Goal: Information Seeking & Learning: Learn about a topic

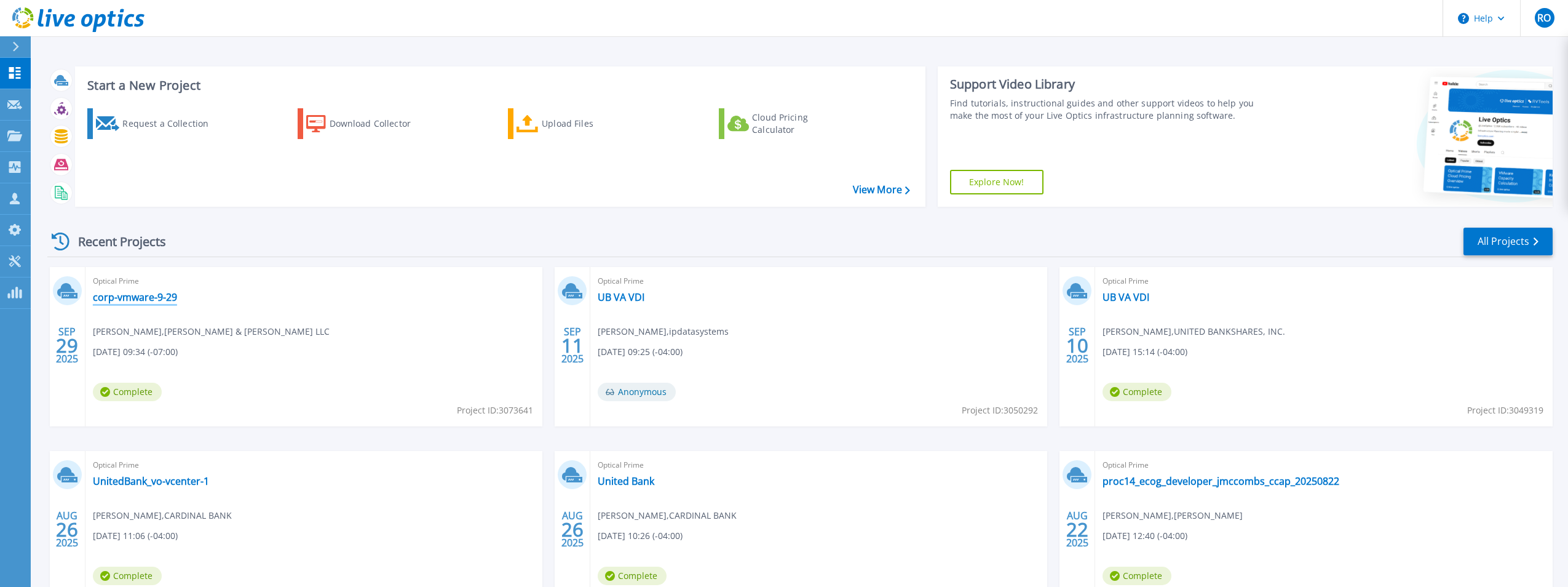
click at [146, 298] on link "corp-vmware-9-29" at bounding box center [134, 297] width 84 height 13
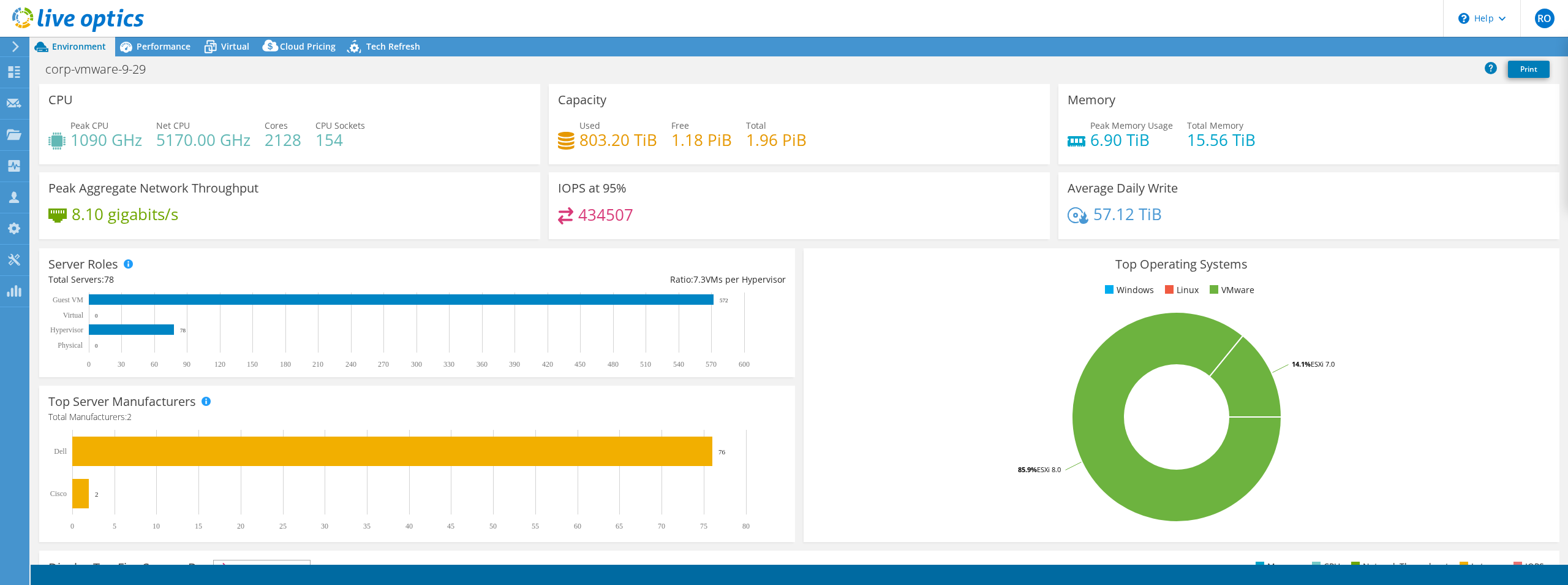
select select "USD"
click at [164, 45] on span "Performance" at bounding box center [164, 46] width 54 height 12
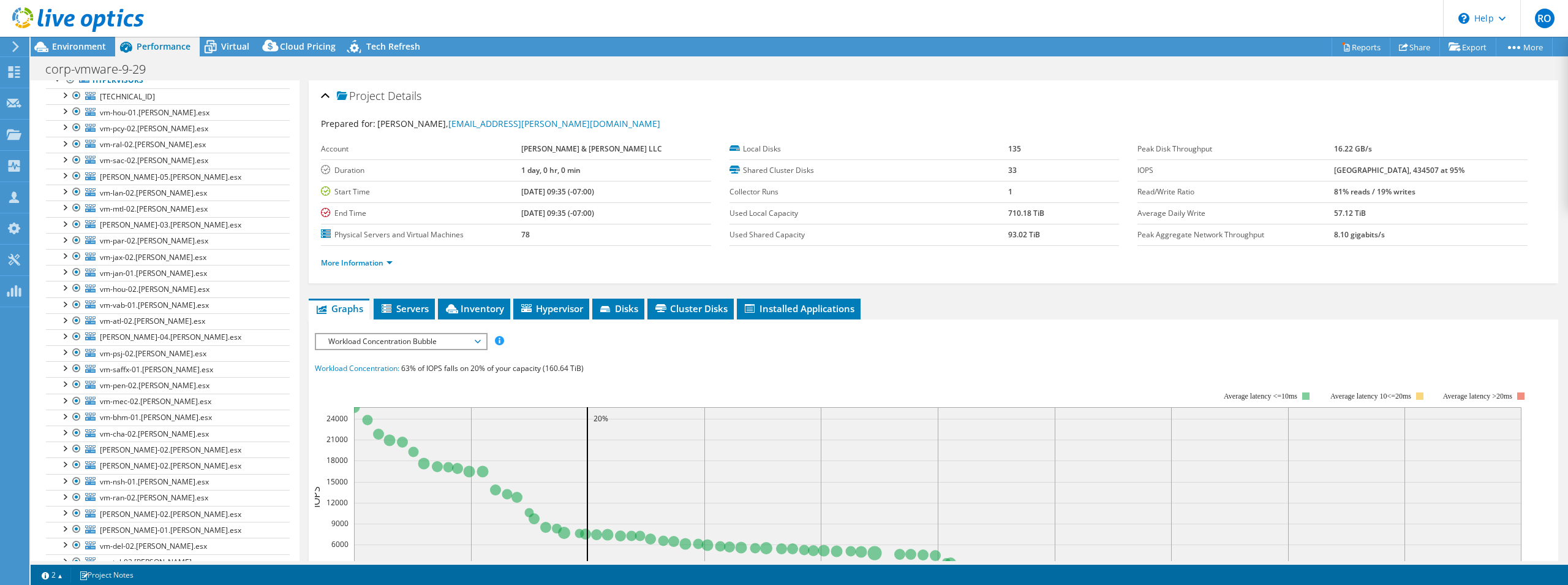
scroll to position [17, 0]
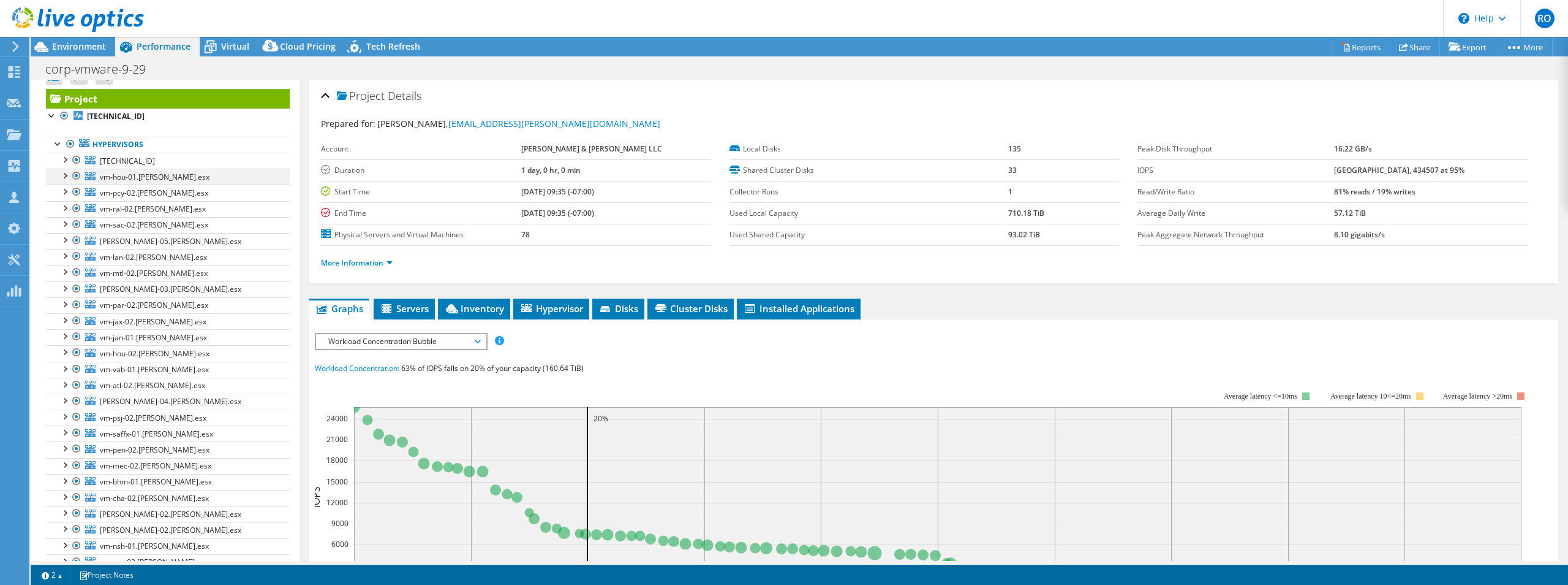
click at [69, 173] on div at bounding box center [64, 174] width 13 height 13
click at [65, 172] on div at bounding box center [64, 174] width 13 height 13
click at [236, 44] on span "Virtual" at bounding box center [235, 46] width 28 height 12
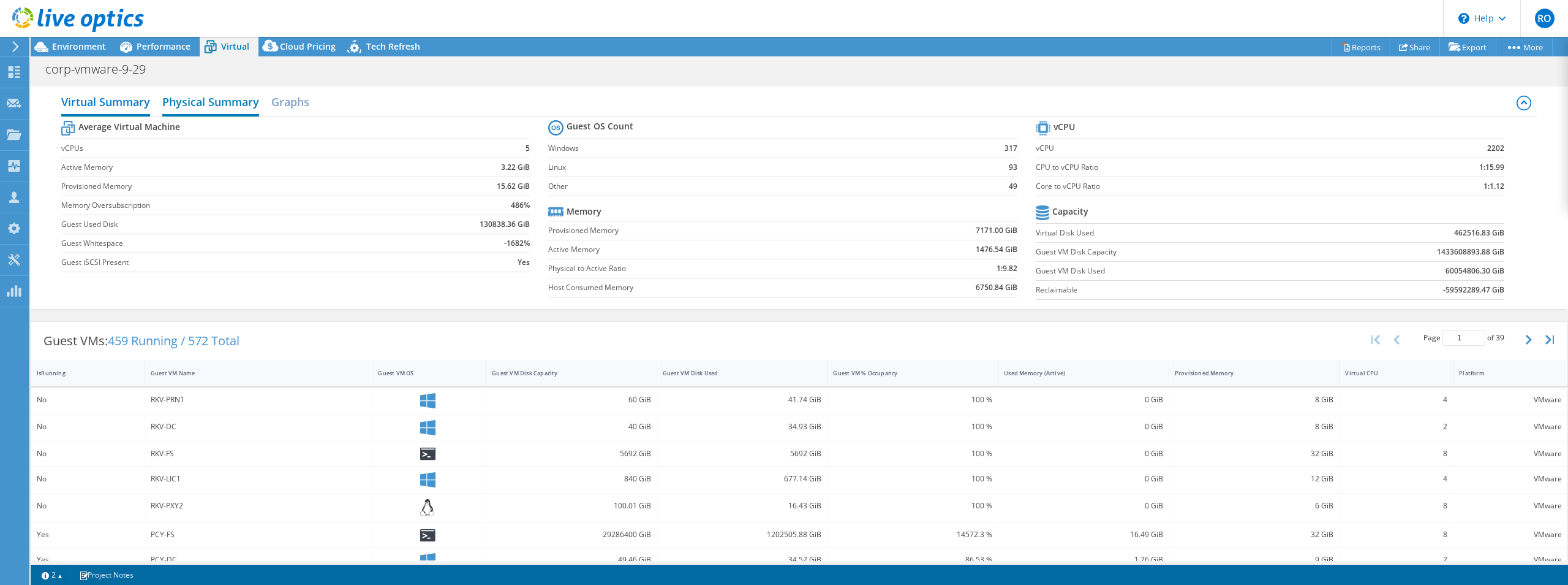
click at [202, 103] on h2 "Physical Summary" at bounding box center [210, 103] width 96 height 27
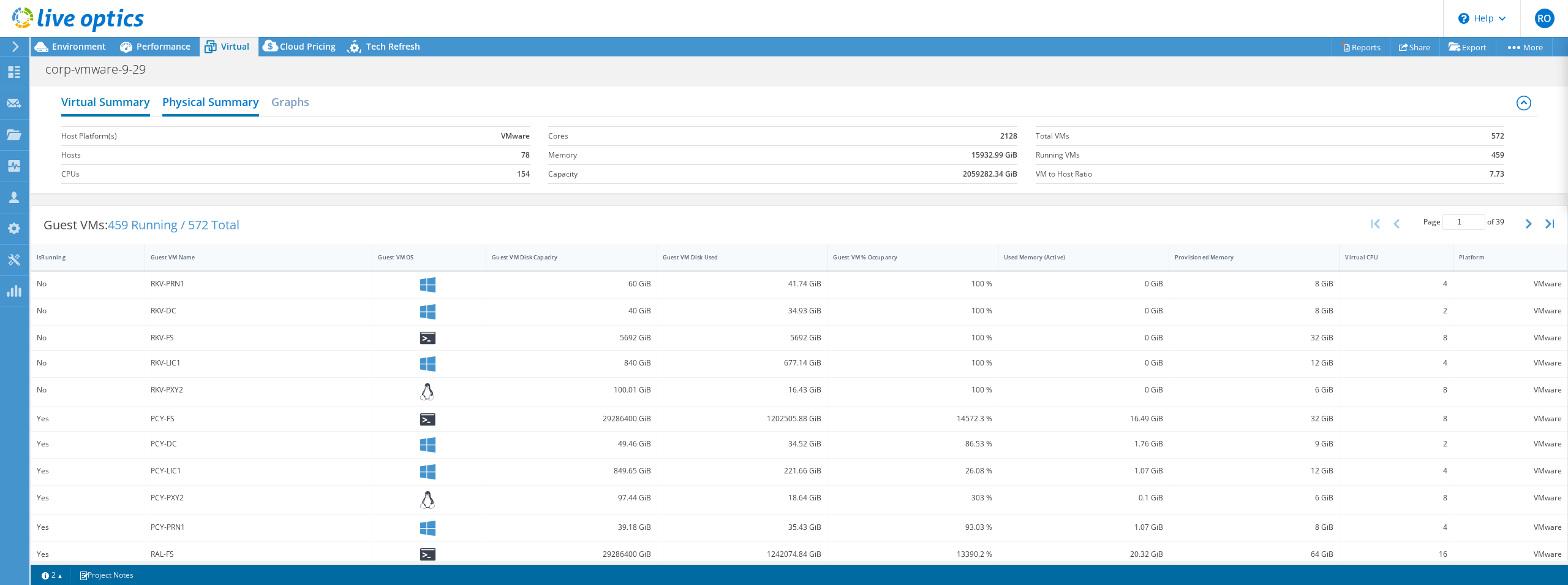
click at [112, 103] on h2 "Virtual Summary" at bounding box center [106, 103] width 89 height 27
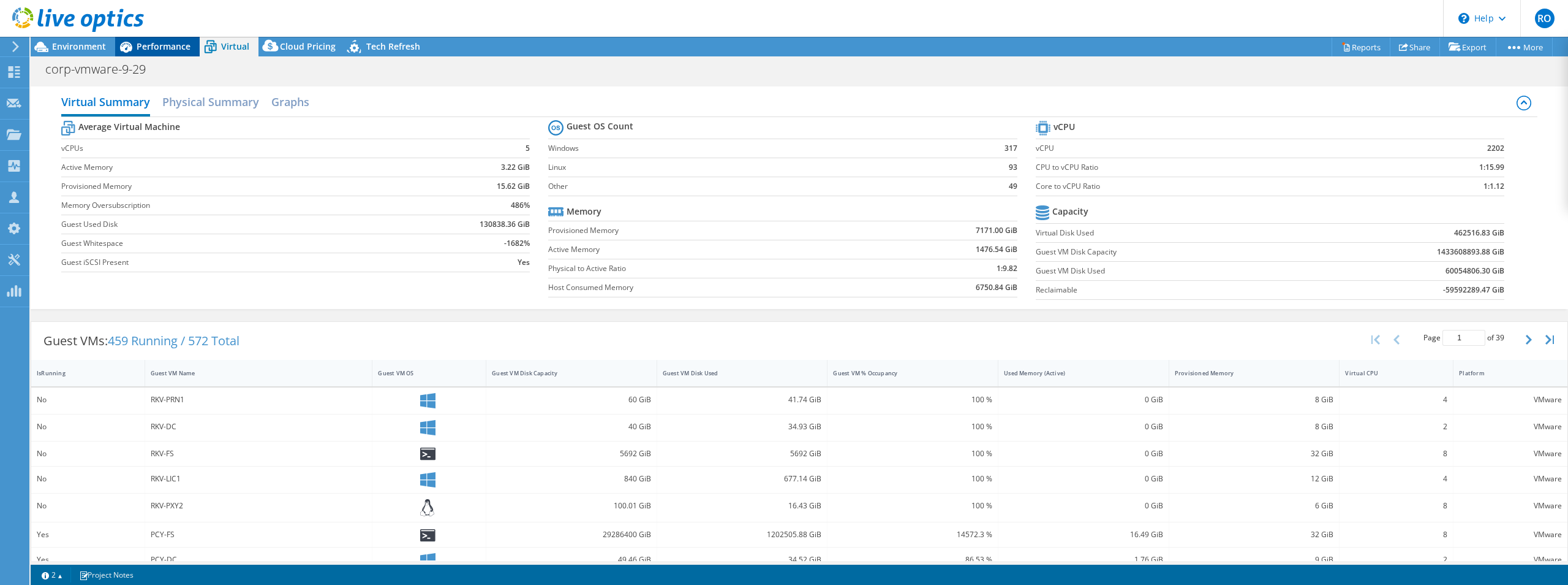
click at [164, 41] on span "Performance" at bounding box center [164, 46] width 54 height 12
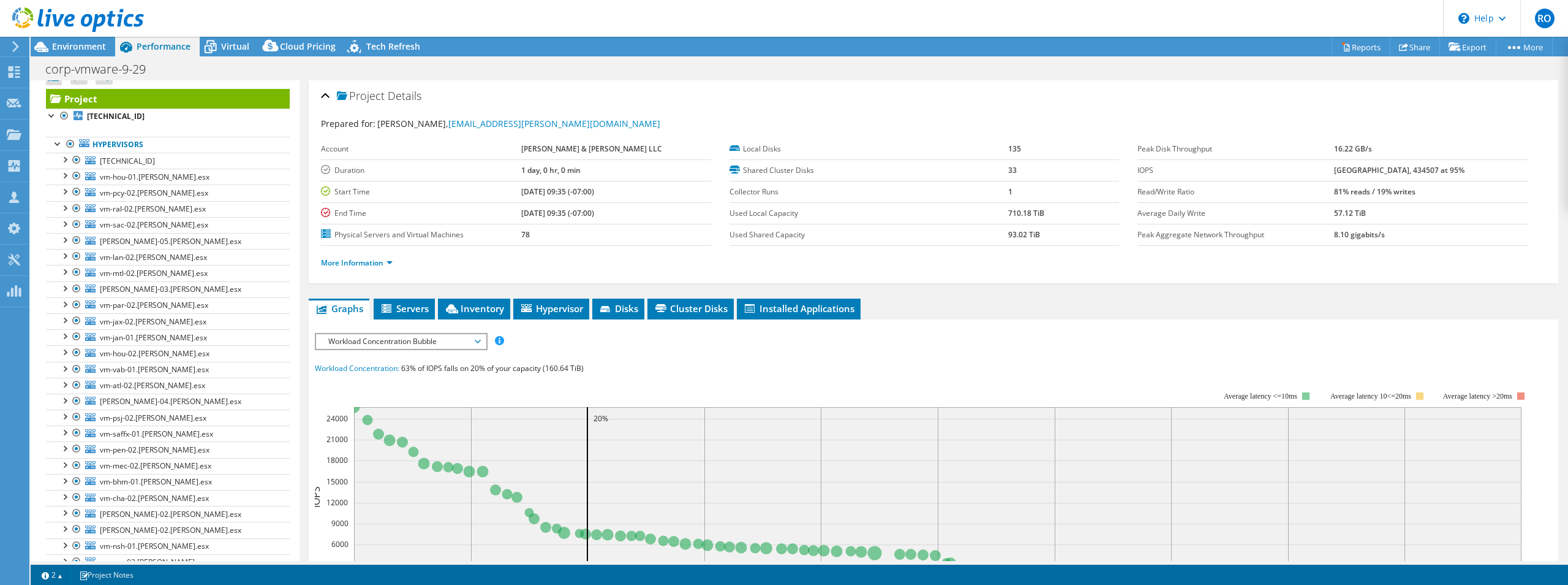
click at [409, 339] on span "Workload Concentration Bubble" at bounding box center [400, 340] width 157 height 14
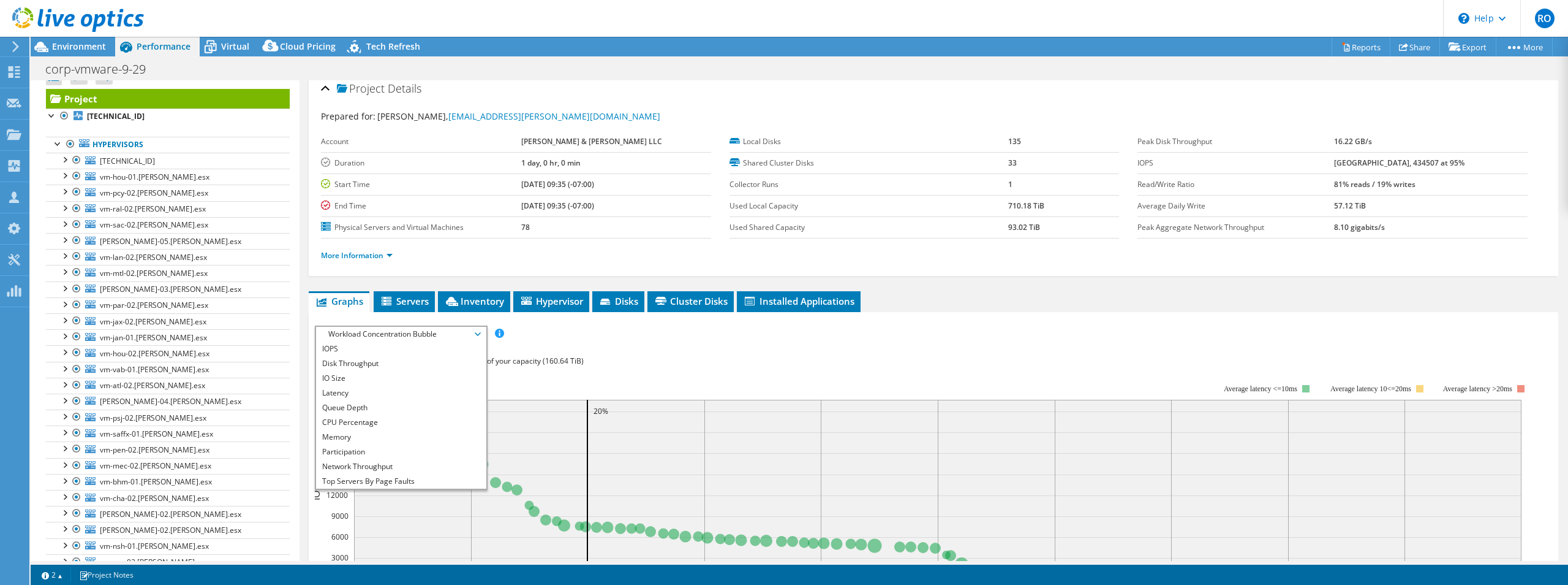
scroll to position [0, 0]
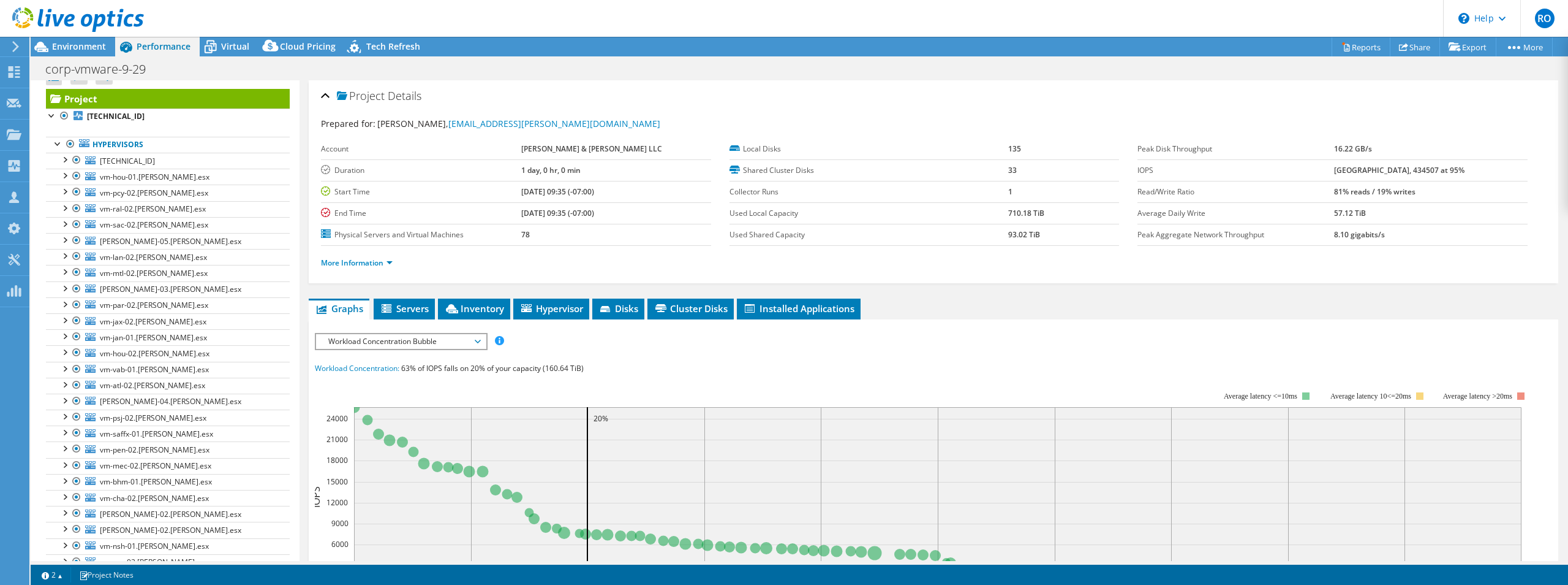
click at [1231, 263] on ul "More Information" at bounding box center [932, 261] width 1224 height 16
click at [226, 46] on span "Virtual" at bounding box center [235, 46] width 28 height 12
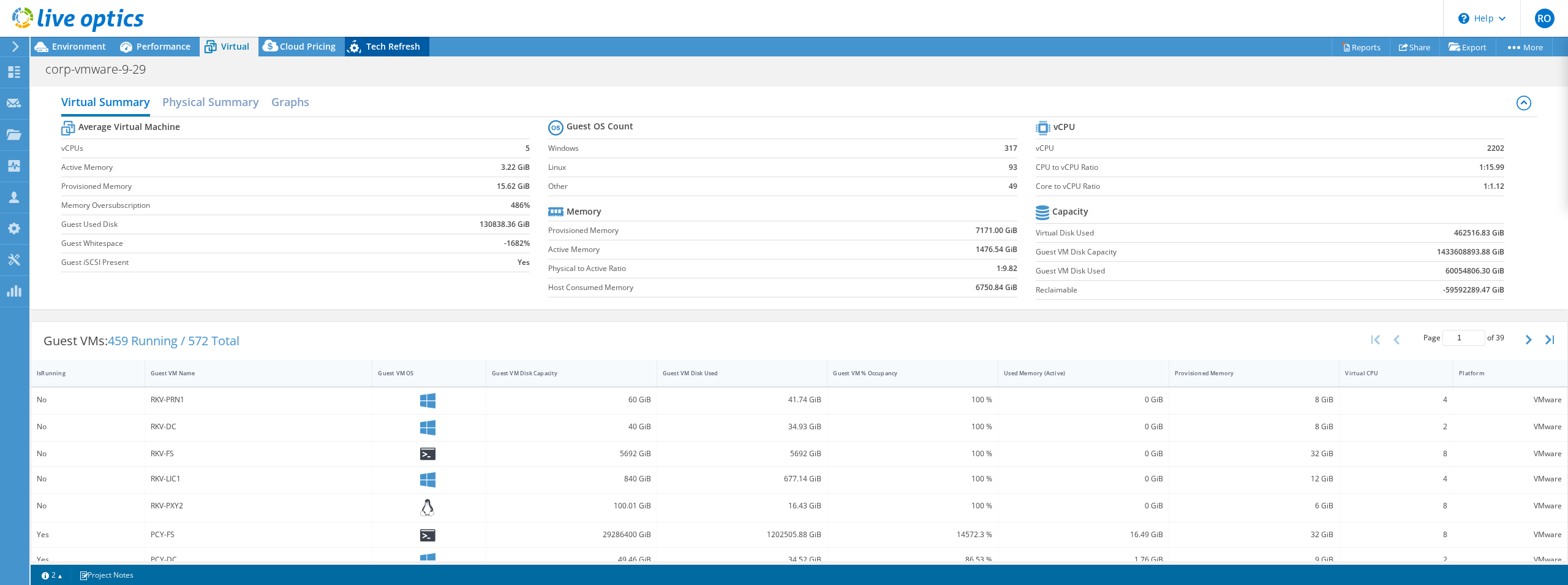
click at [396, 49] on span "Tech Refresh" at bounding box center [393, 46] width 54 height 12
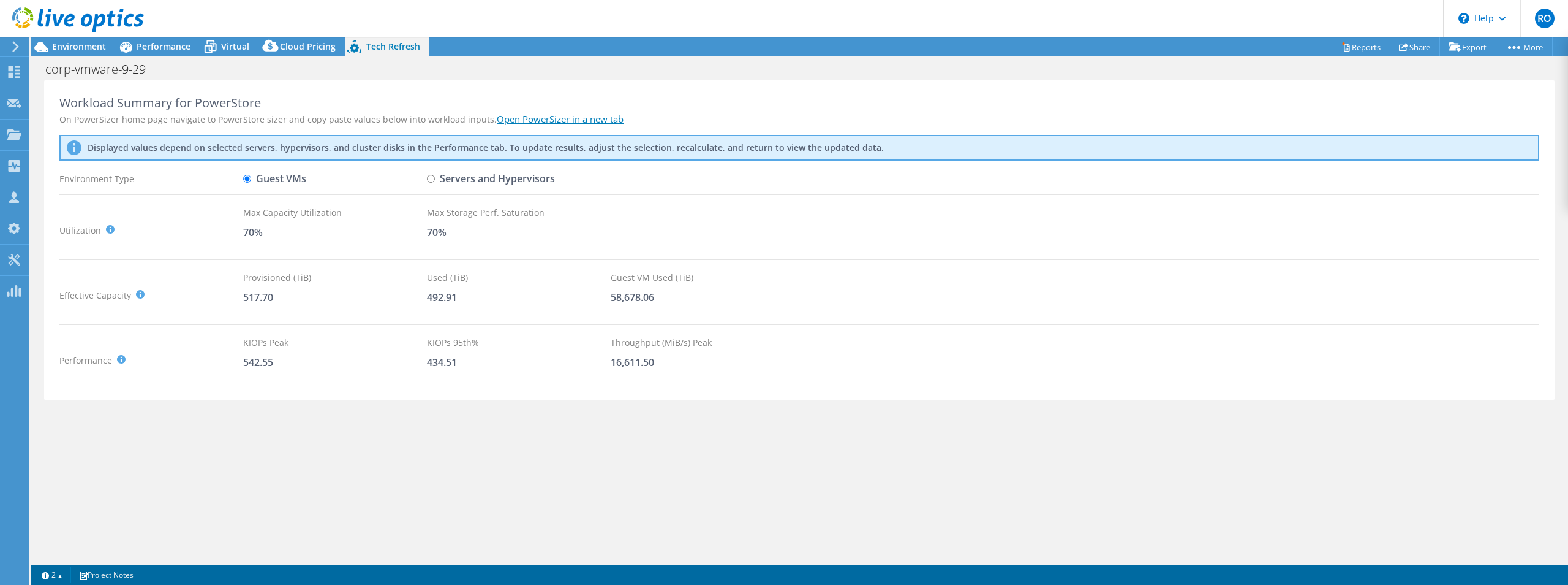
click at [430, 179] on input "Servers and Hypervisors" at bounding box center [431, 178] width 8 height 8
radio input "true"
click at [245, 175] on input "Guest VMs" at bounding box center [247, 178] width 8 height 8
radio input "true"
radio input "false"
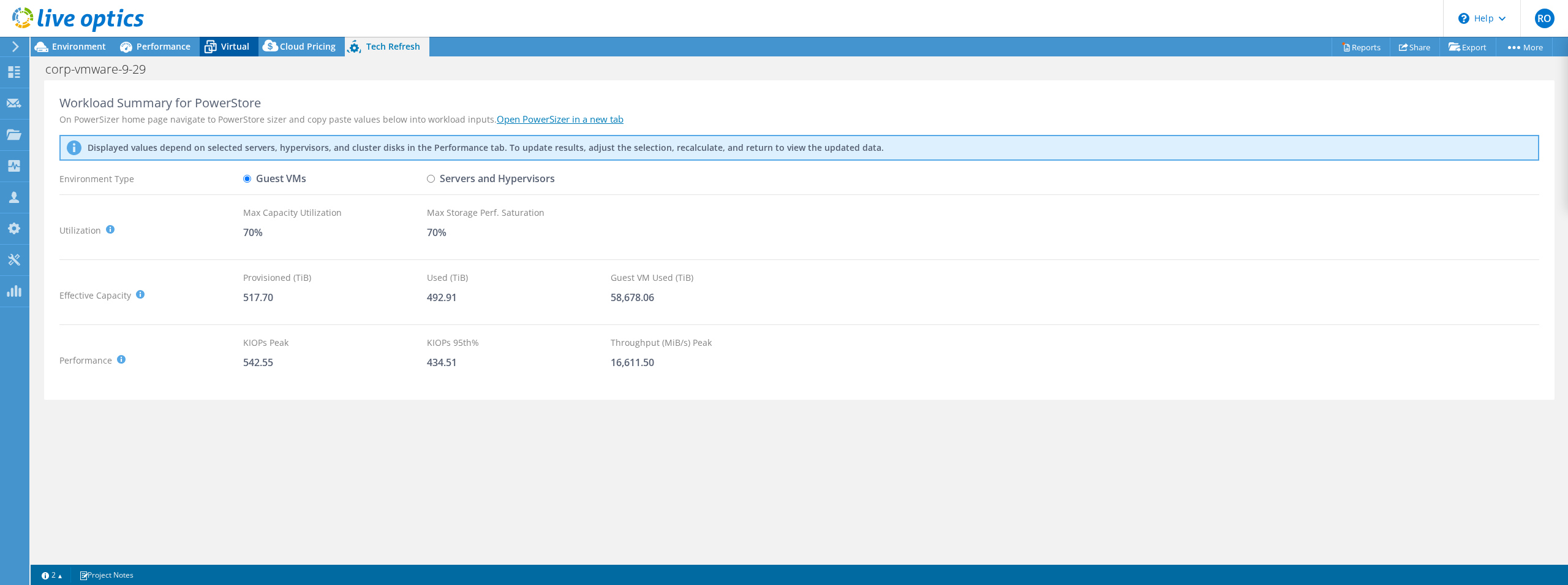
click at [227, 48] on span "Virtual" at bounding box center [235, 46] width 28 height 12
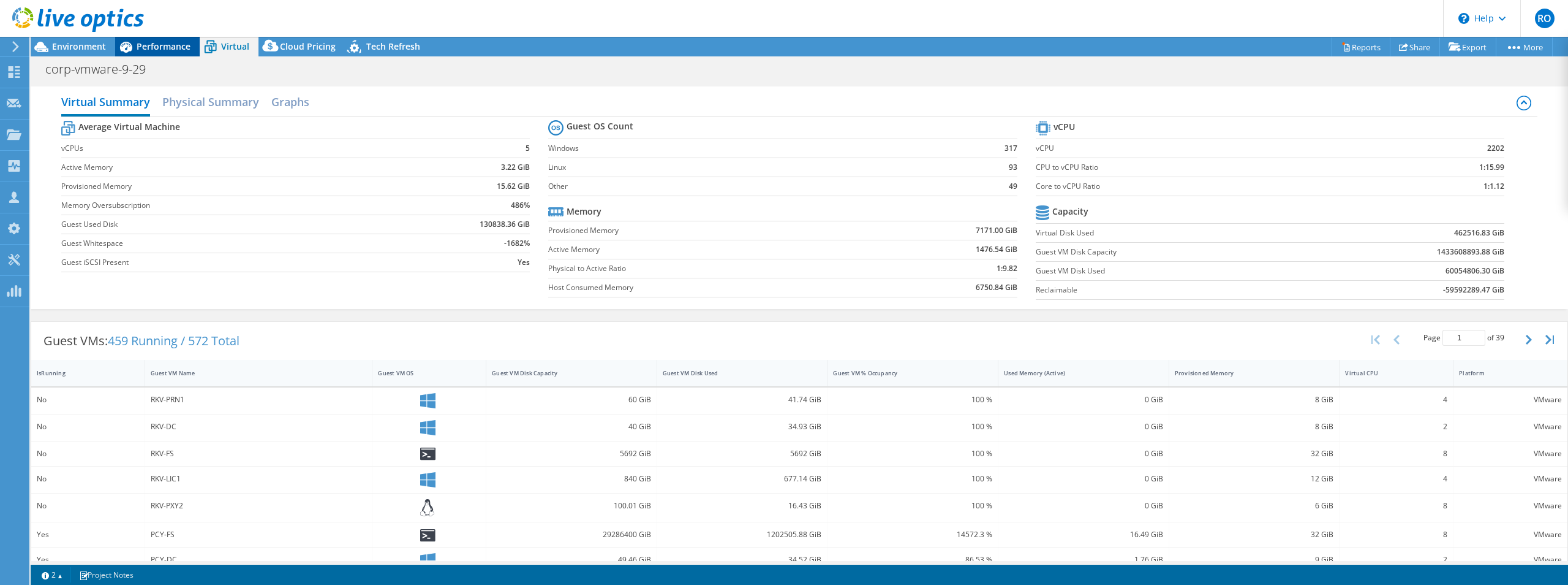
click at [164, 50] on span "Performance" at bounding box center [164, 46] width 54 height 12
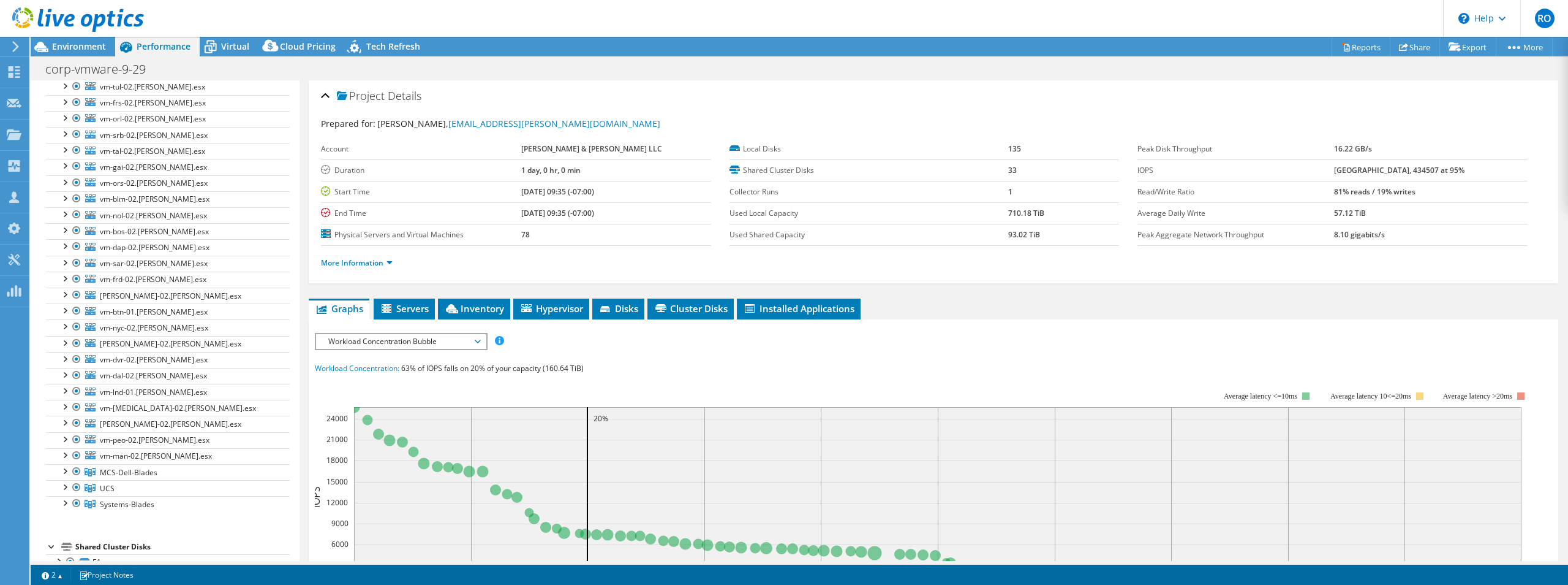
scroll to position [568, 0]
click at [67, 340] on div at bounding box center [64, 346] width 13 height 13
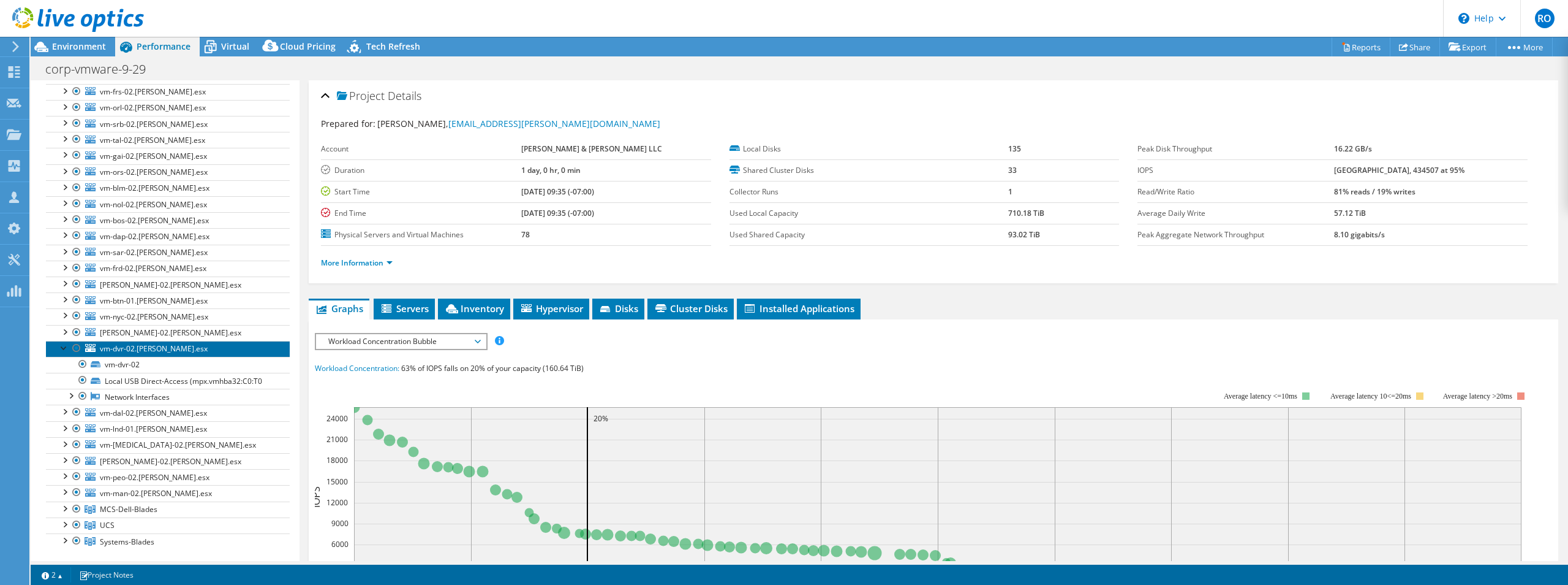
click at [145, 343] on span "vm-dvr-02.[PERSON_NAME].esx" at bounding box center [154, 348] width 108 height 11
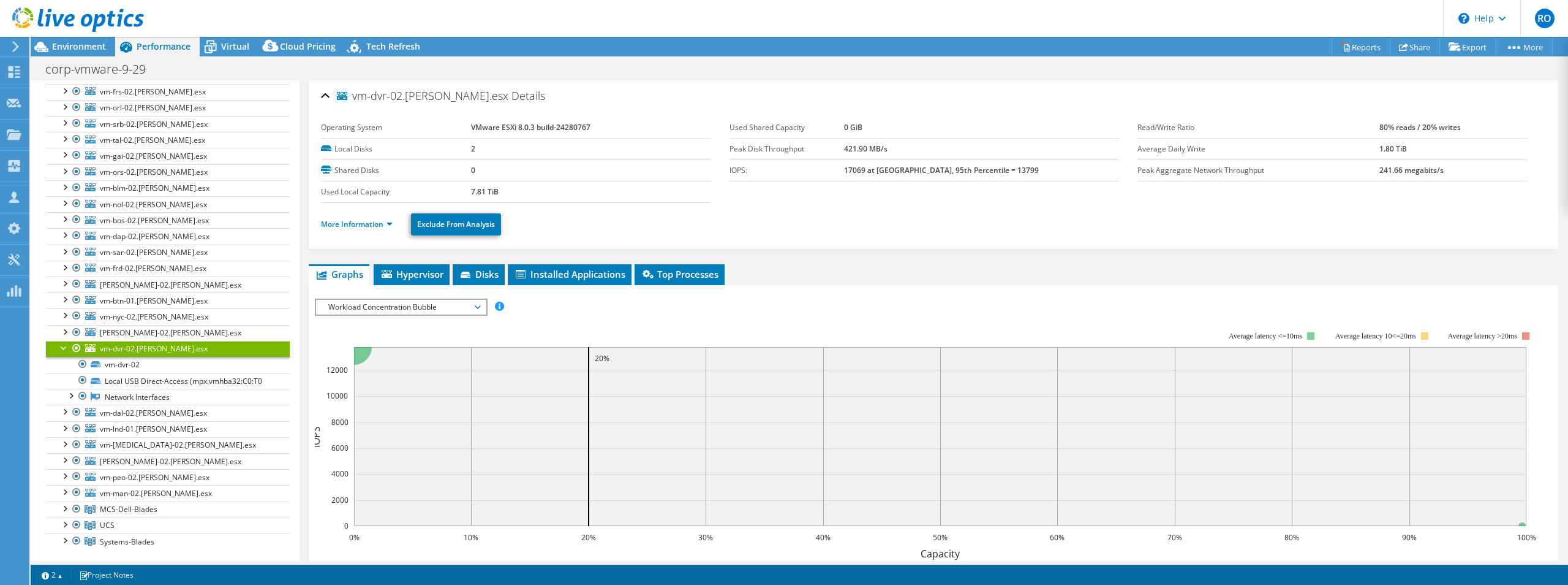
click at [65, 340] on div at bounding box center [64, 346] width 13 height 13
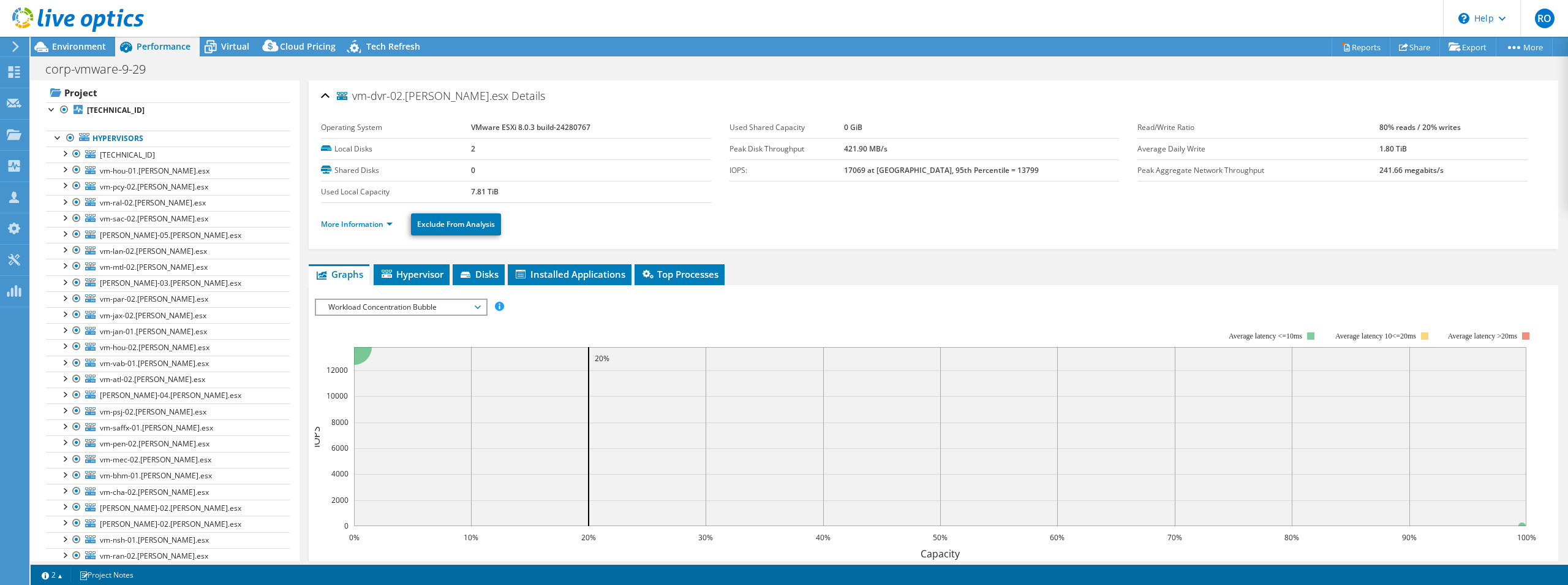
scroll to position [0, 0]
click at [73, 160] on div at bounding box center [70, 161] width 13 height 14
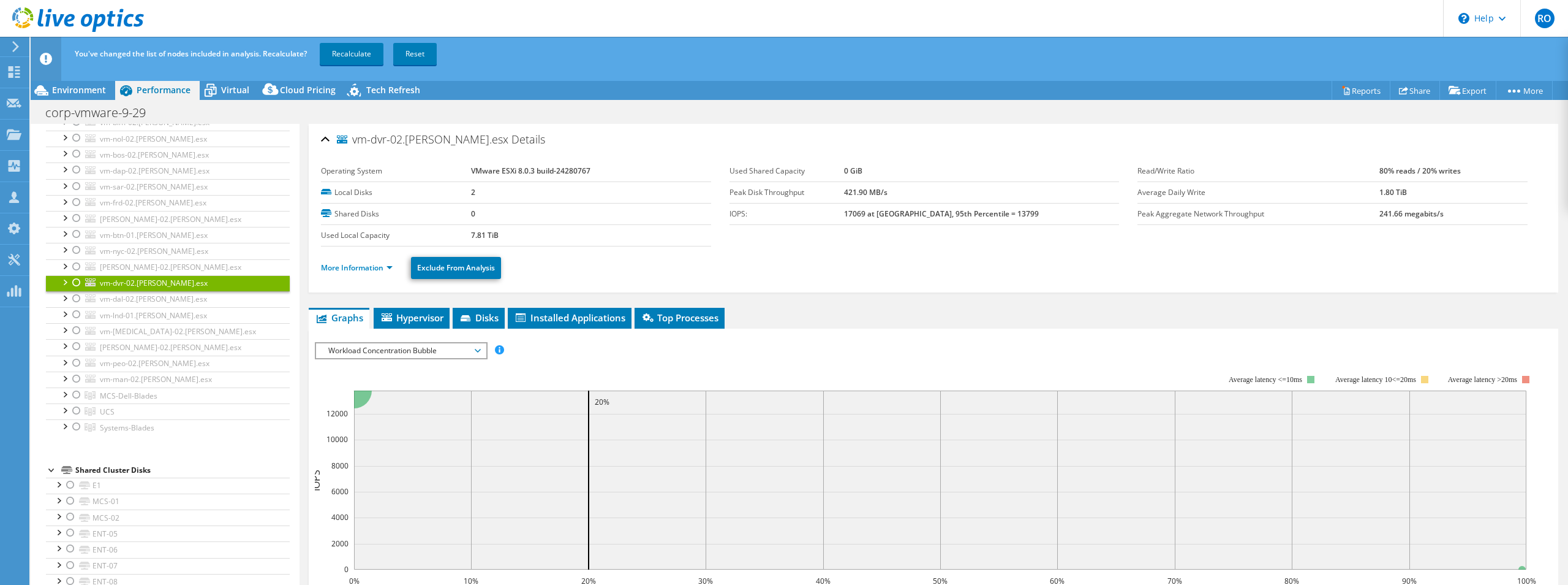
scroll to position [700, 0]
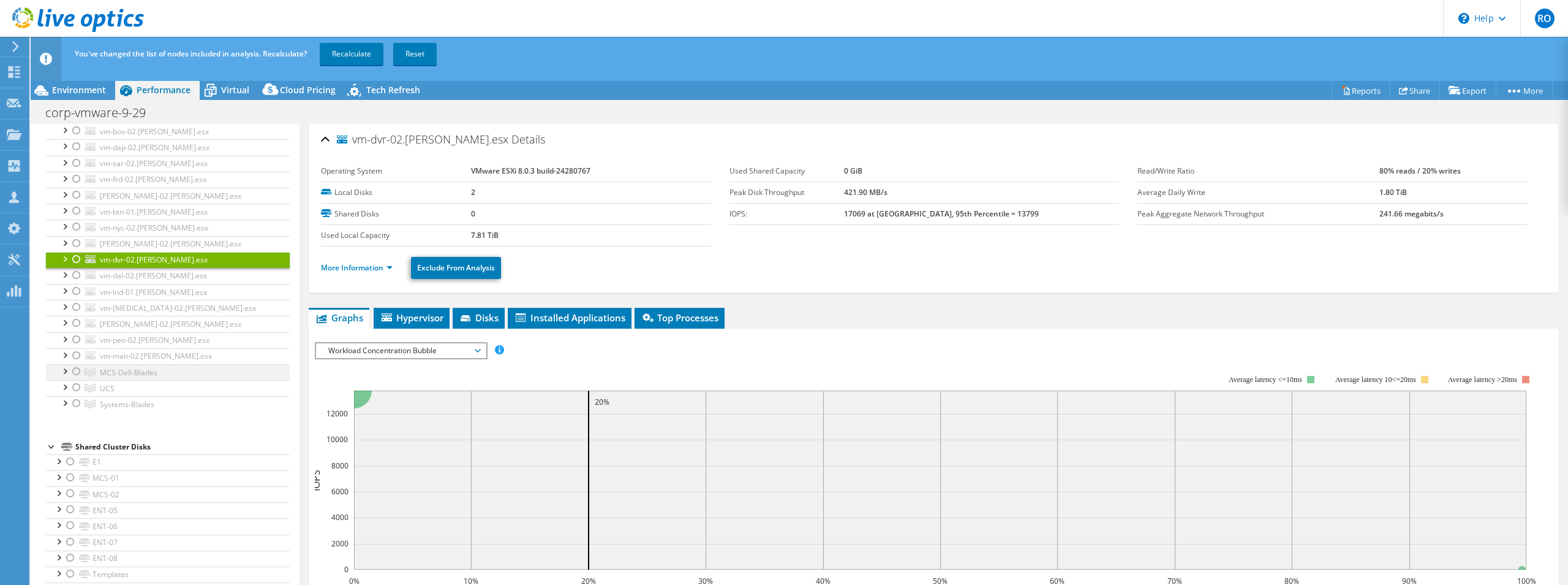
click at [78, 364] on div at bounding box center [76, 371] width 13 height 14
click at [78, 380] on div at bounding box center [76, 386] width 13 height 14
click at [77, 396] on div at bounding box center [76, 403] width 13 height 14
click at [353, 54] on link "Recalculate" at bounding box center [352, 54] width 64 height 22
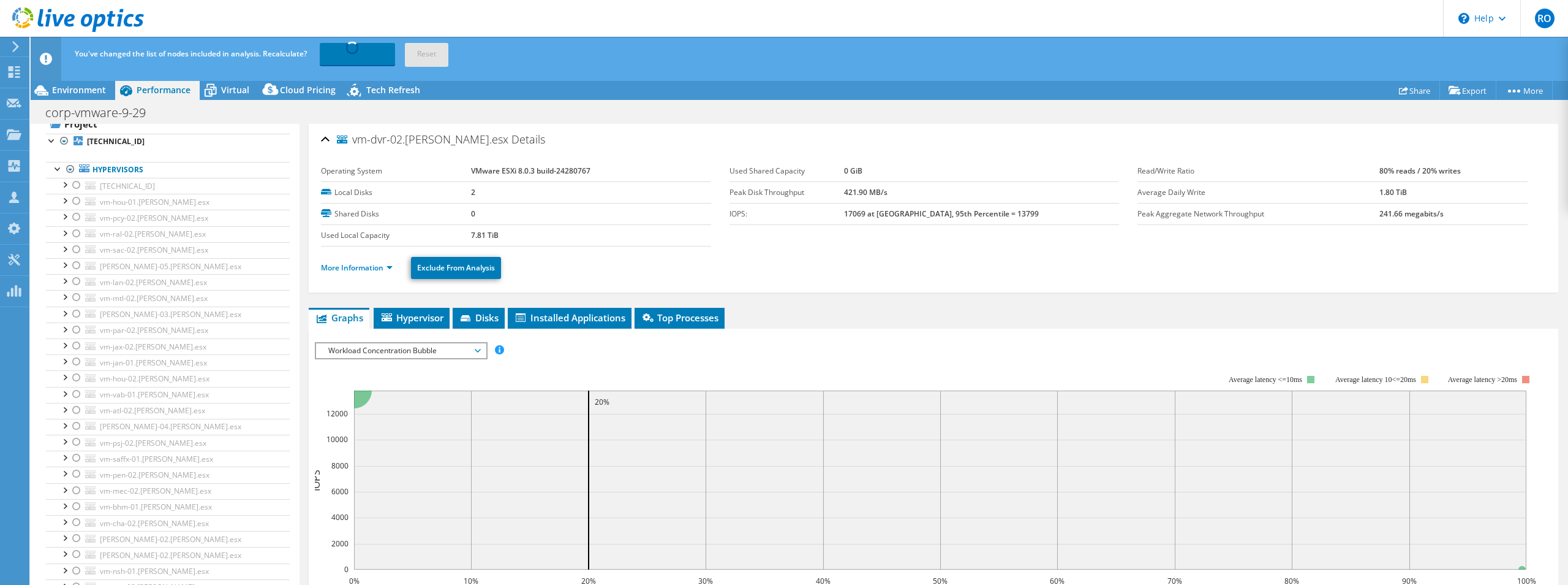
scroll to position [0, 0]
click at [416, 311] on span "Hypervisor" at bounding box center [411, 317] width 64 height 13
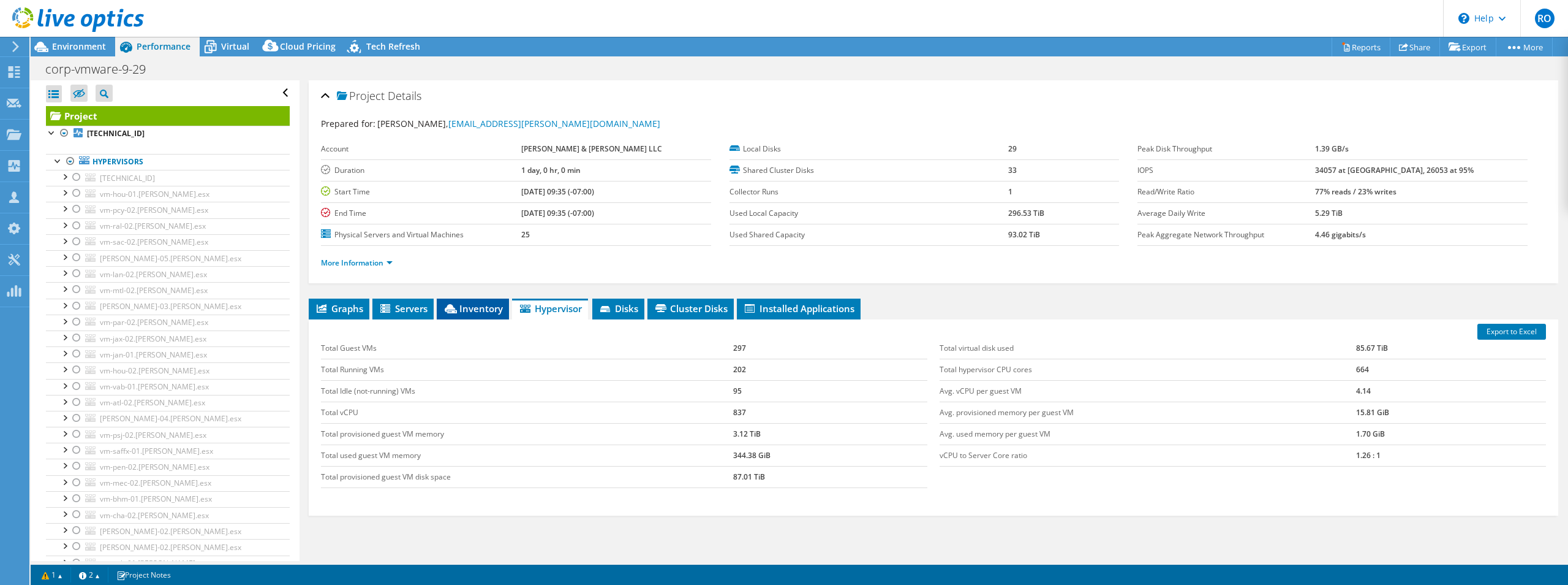
click at [479, 305] on span "Inventory" at bounding box center [473, 307] width 60 height 13
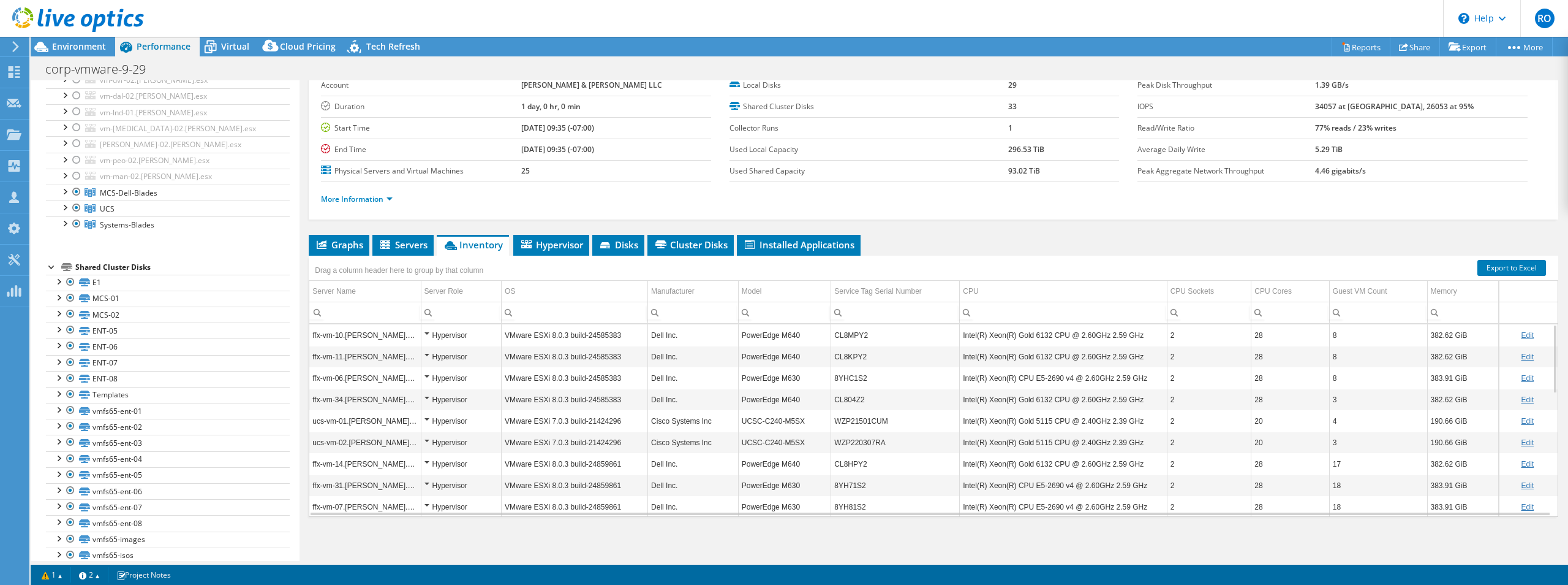
scroll to position [788, 0]
